Goal: Information Seeking & Learning: Learn about a topic

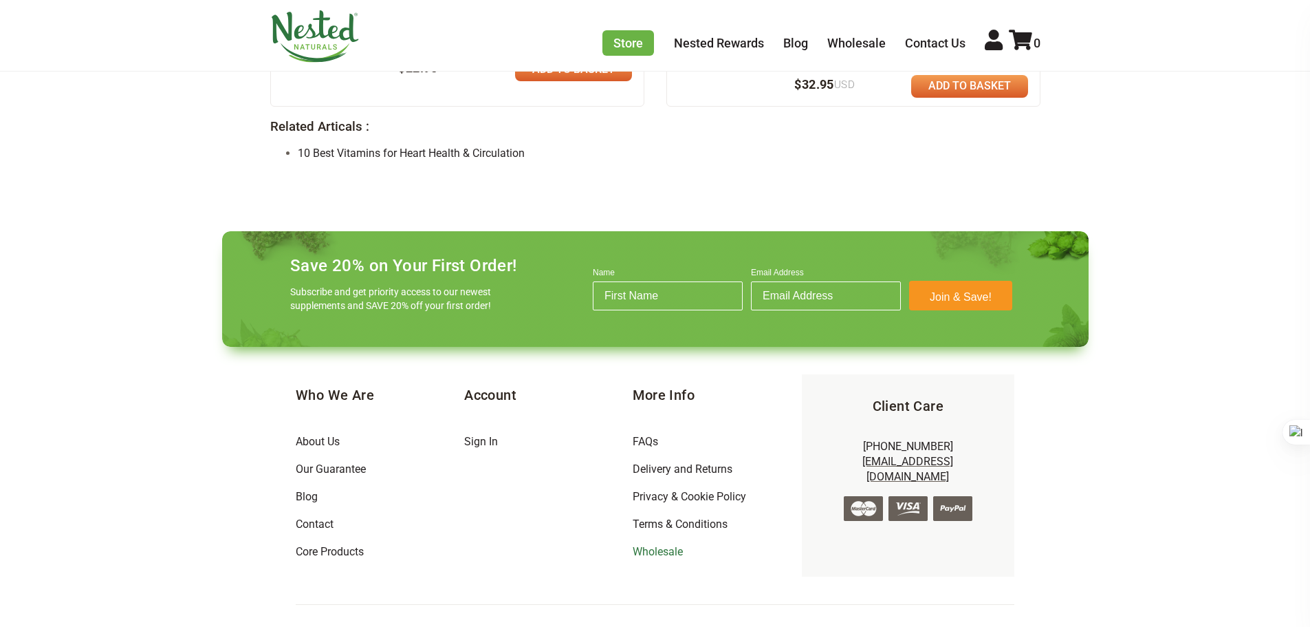
click at [655, 545] on link "Wholesale" at bounding box center [658, 551] width 50 height 13
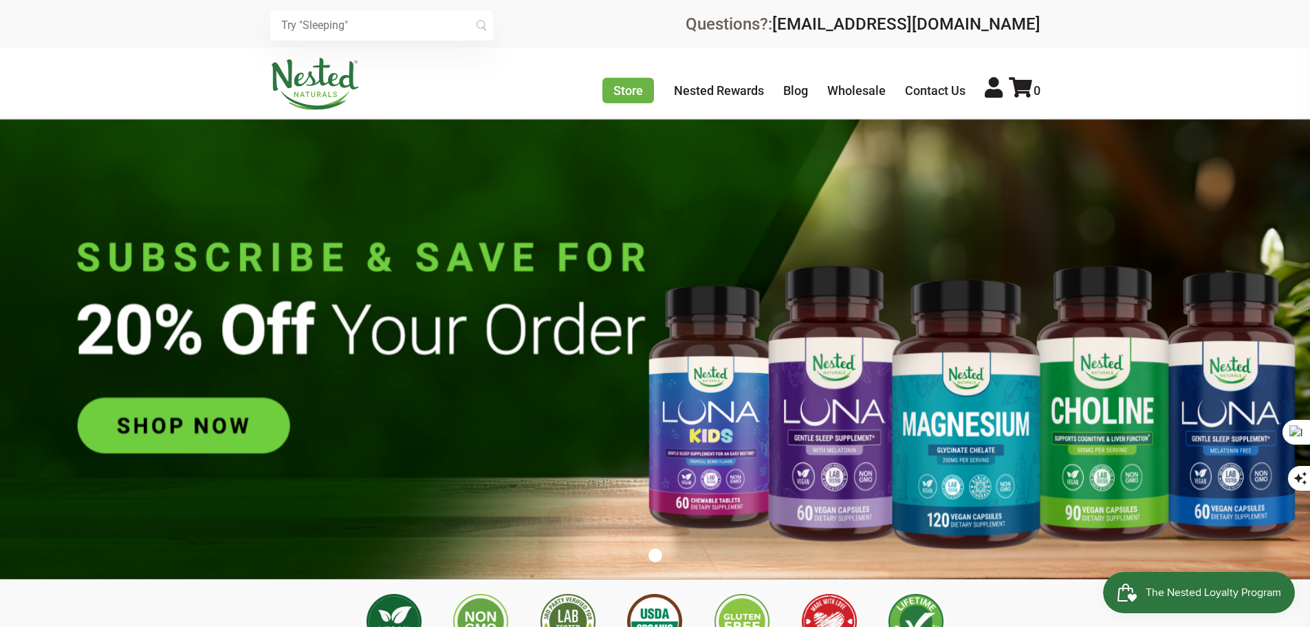
click at [377, 21] on input "text" at bounding box center [381, 25] width 223 height 30
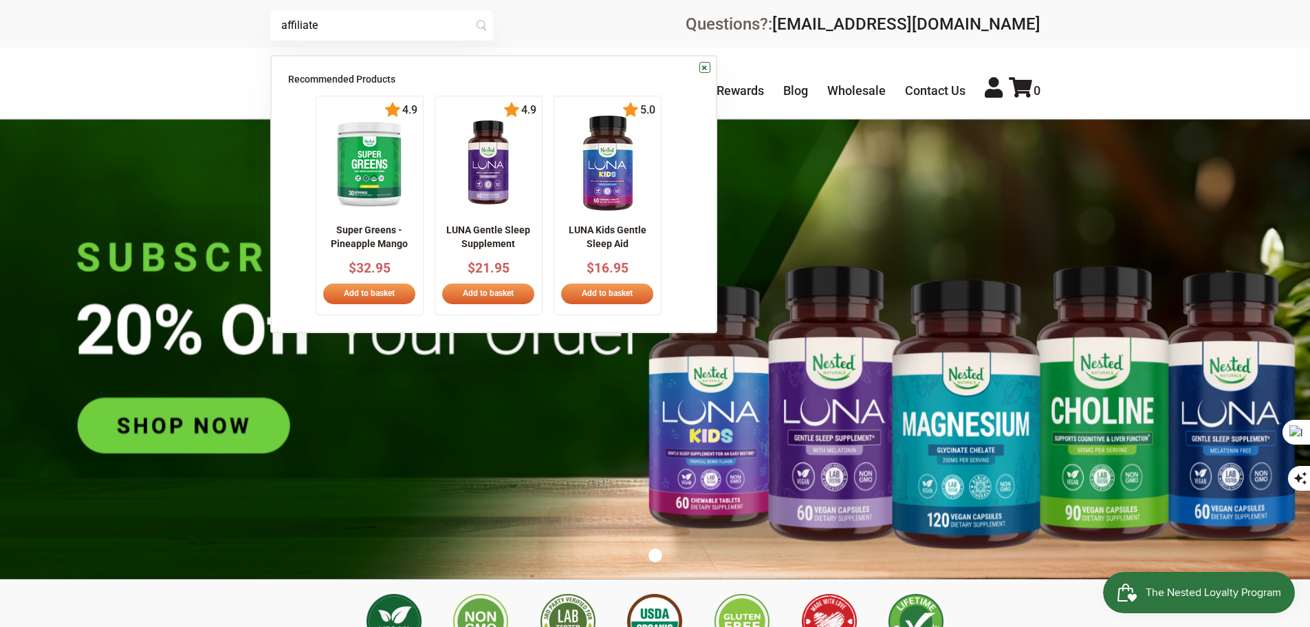
type input "affiliate"
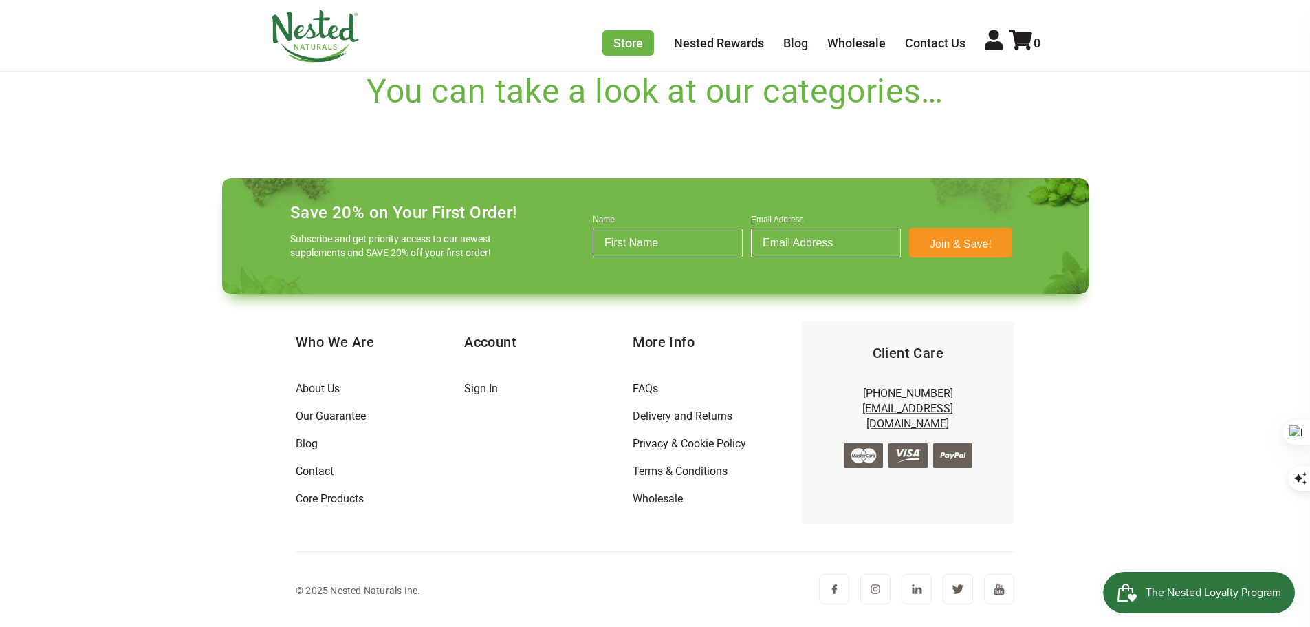
scroll to position [572, 0]
